Goal: Transaction & Acquisition: Purchase product/service

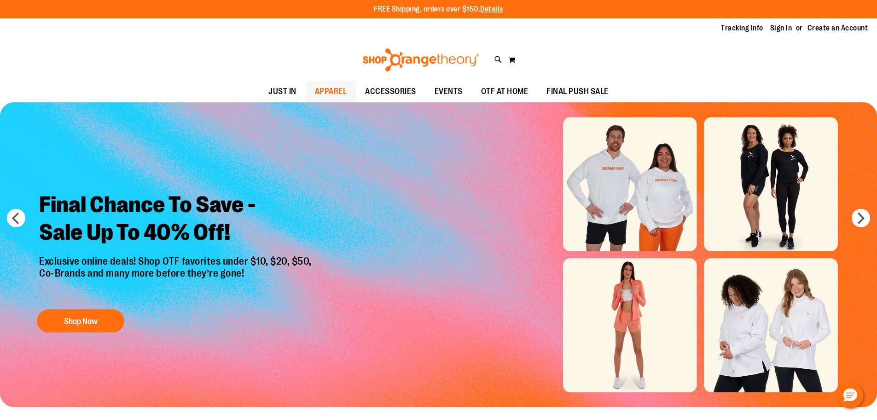
click at [315, 88] on span "APPAREL" at bounding box center [331, 91] width 32 height 21
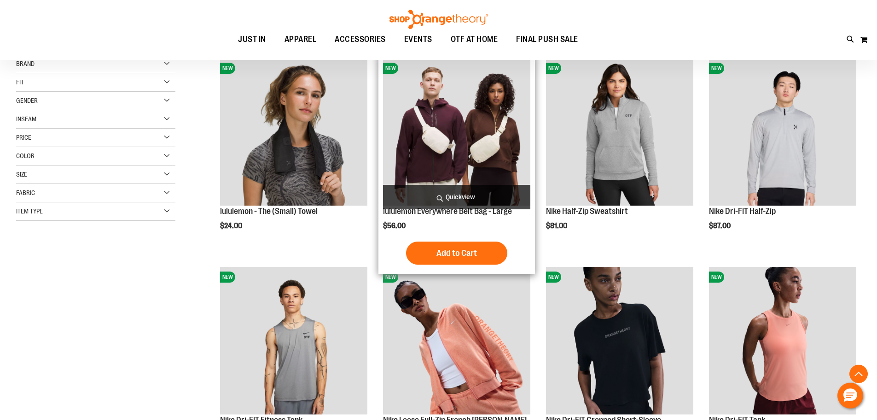
scroll to position [230, 0]
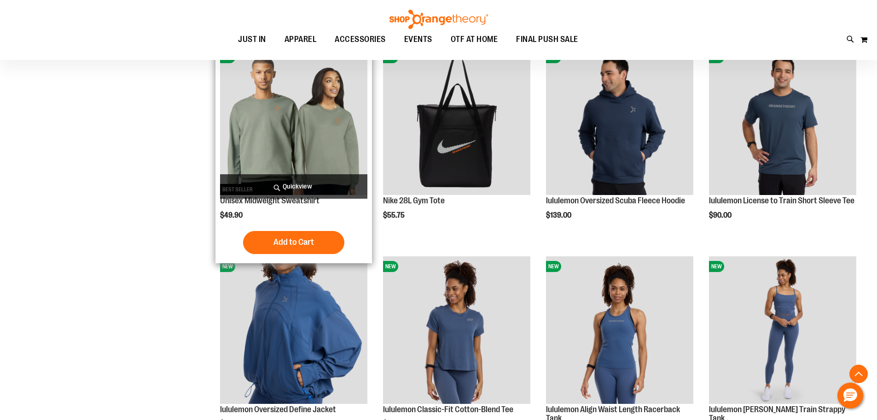
scroll to position [829, 0]
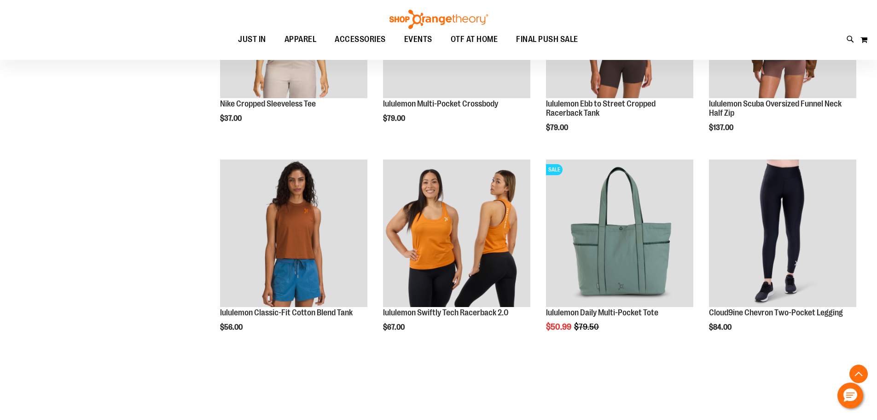
scroll to position [1750, 0]
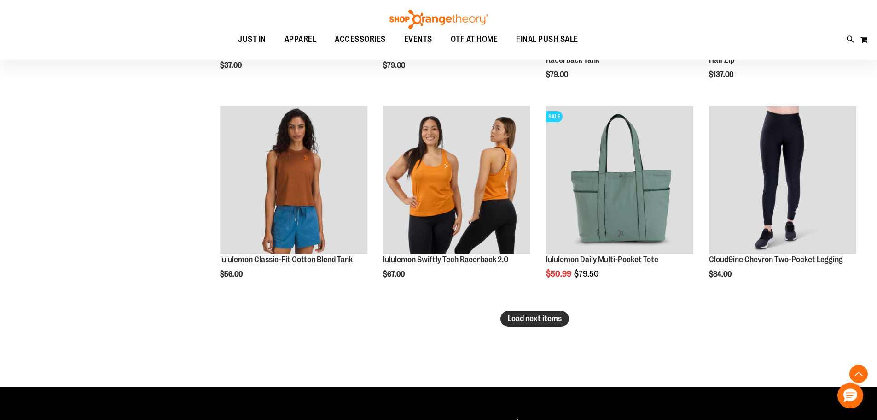
click at [550, 322] on span "Load next items" at bounding box center [535, 318] width 54 height 9
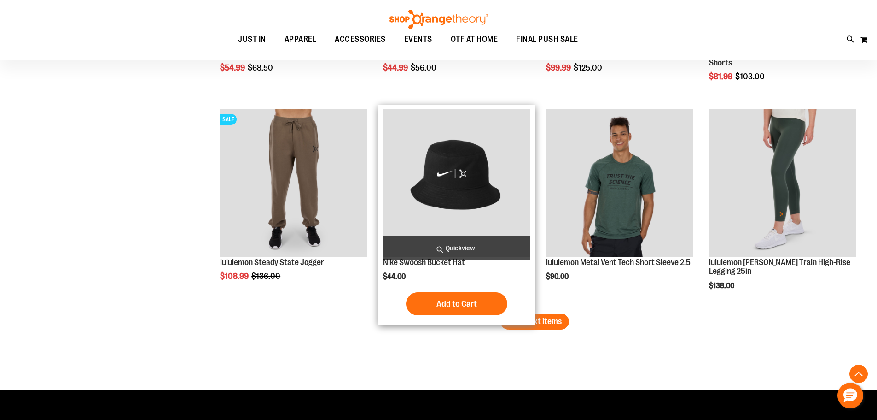
scroll to position [2395, 0]
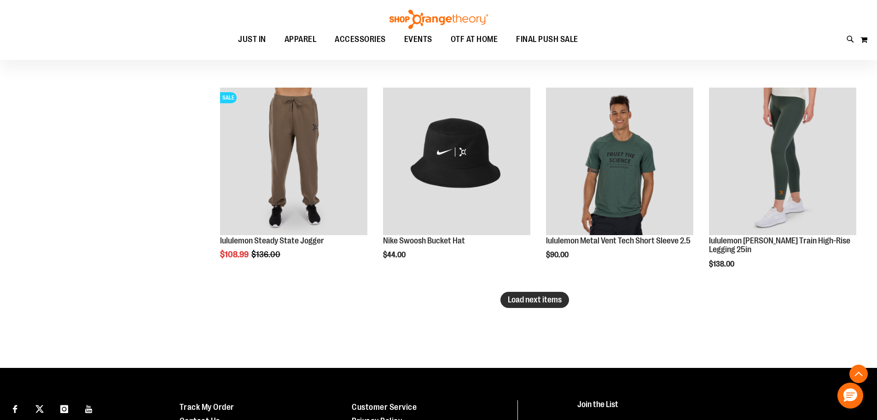
click at [545, 294] on button "Load next items" at bounding box center [535, 300] width 69 height 16
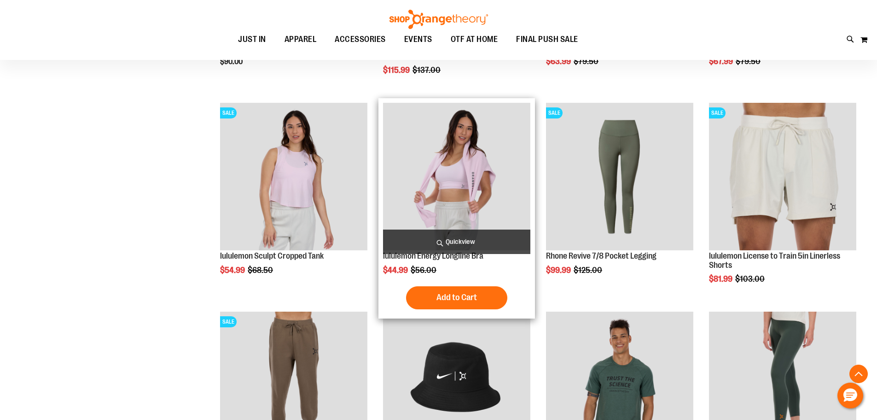
scroll to position [2164, 0]
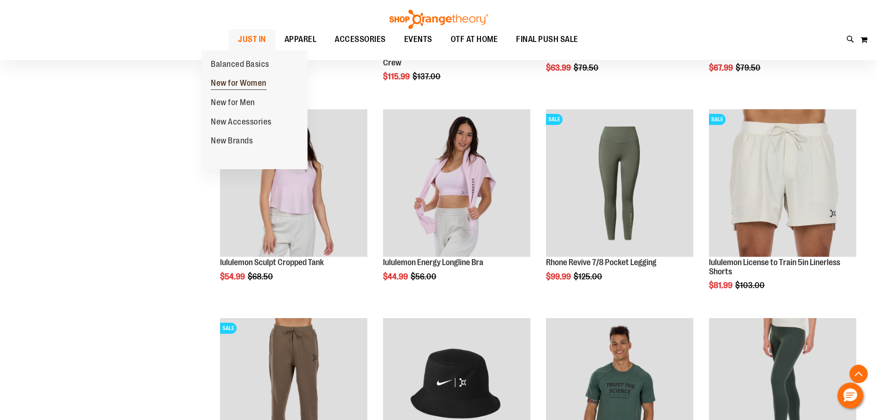
click at [230, 83] on span "New for Women" at bounding box center [239, 84] width 56 height 12
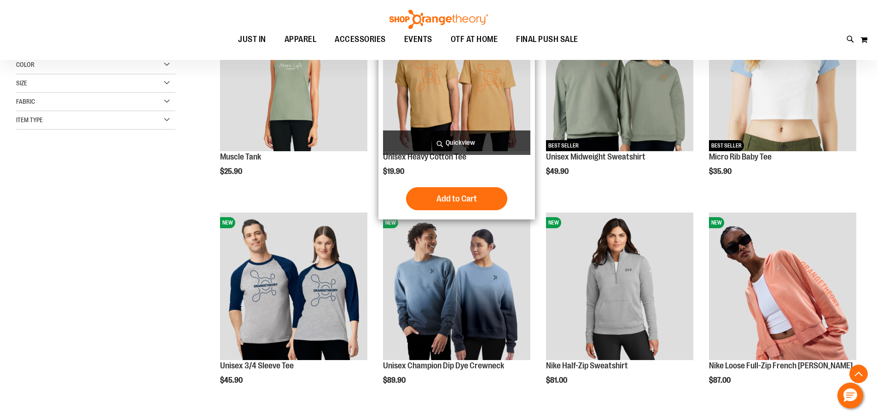
scroll to position [368, 0]
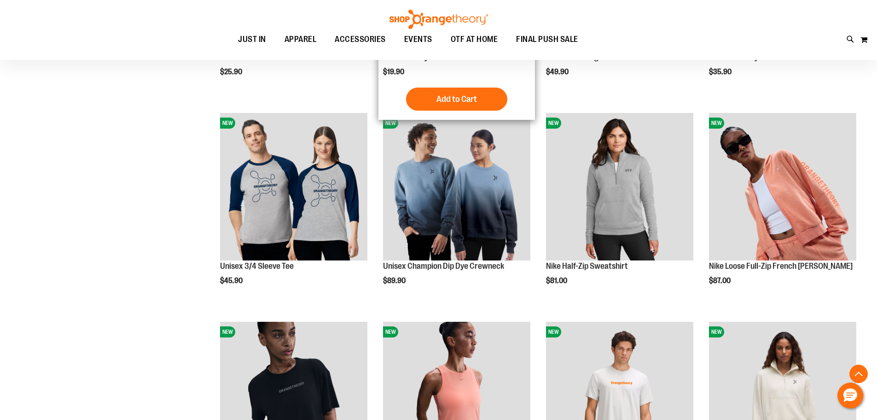
scroll to position [138, 0]
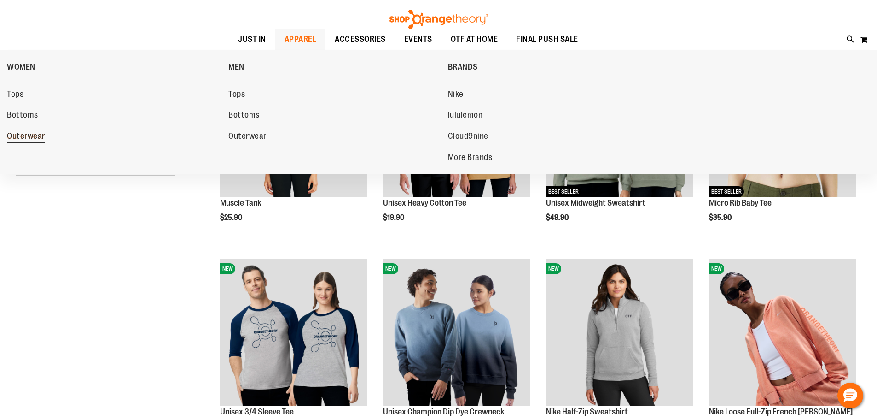
click at [9, 138] on span "Outerwear" at bounding box center [26, 137] width 38 height 12
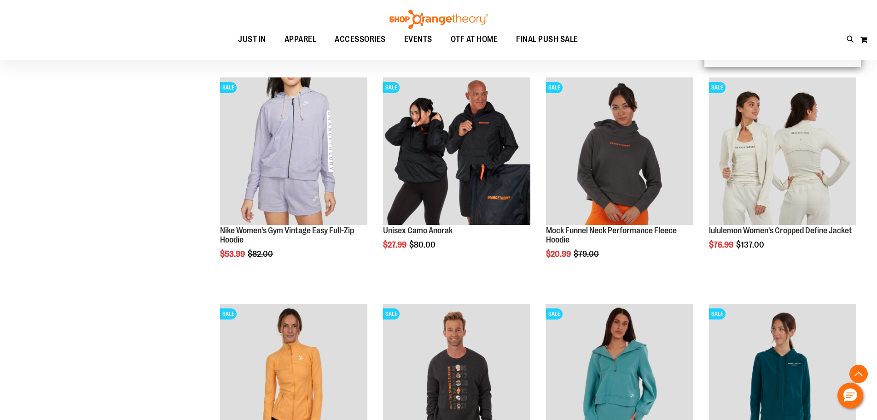
scroll to position [368, 0]
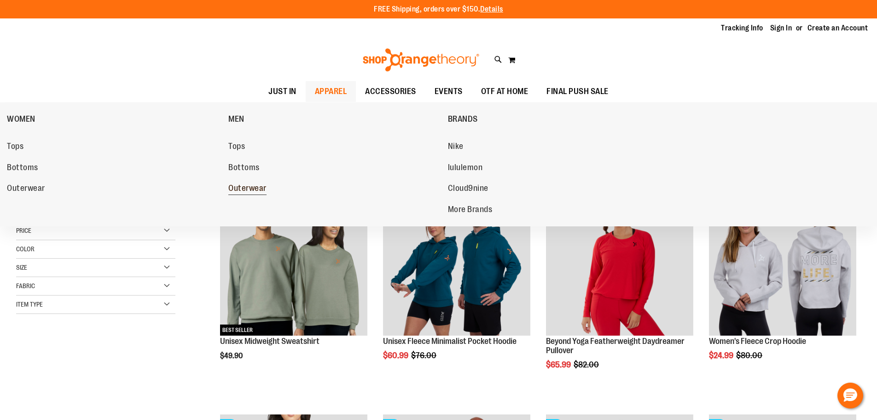
click at [236, 191] on span "Outerwear" at bounding box center [247, 189] width 38 height 12
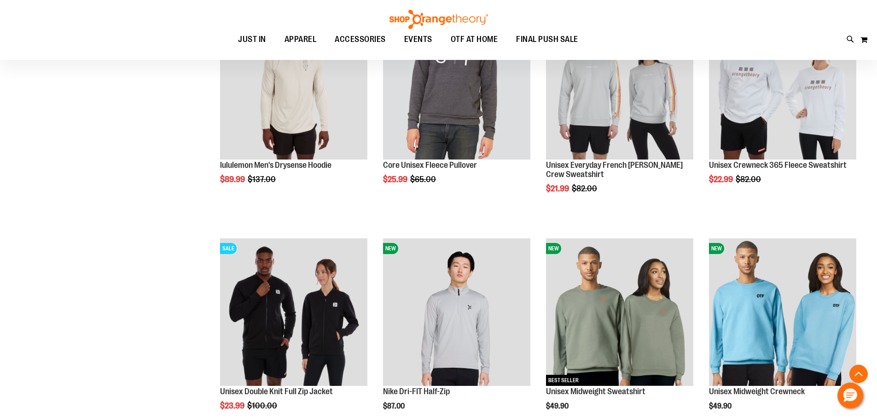
scroll to position [414, 0]
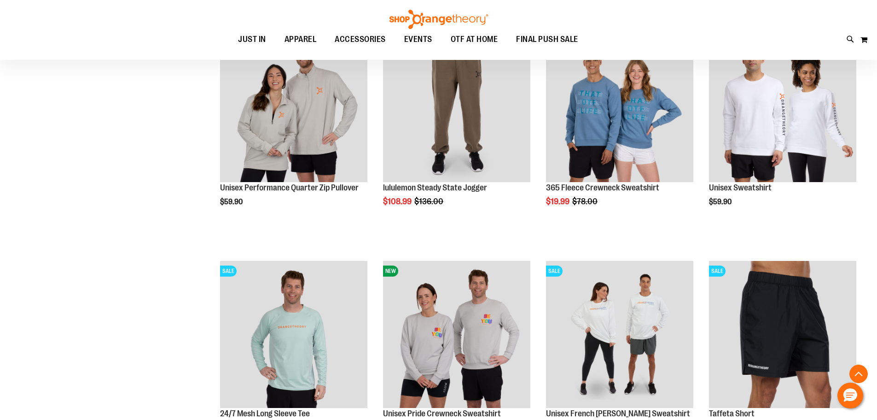
scroll to position [1059, 0]
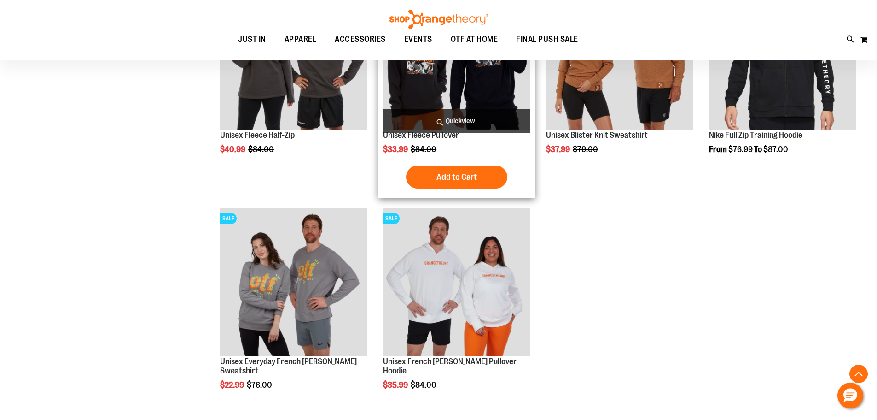
scroll to position [1612, 0]
